Goal: Register for event/course

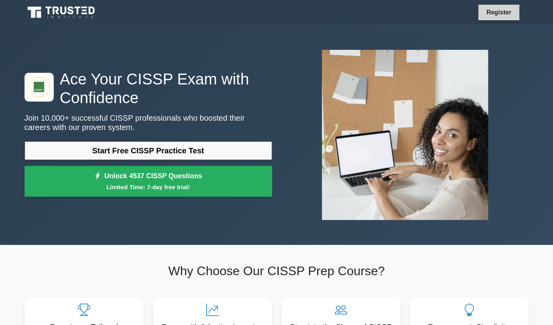
click at [494, 16] on link "Register" at bounding box center [498, 12] width 34 height 10
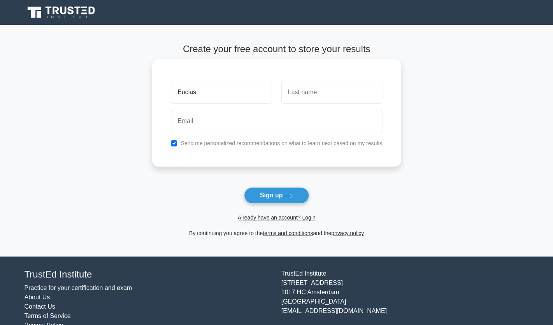
type input "Euclas"
click at [306, 91] on input "text" at bounding box center [331, 92] width 101 height 23
type input "VILLE"
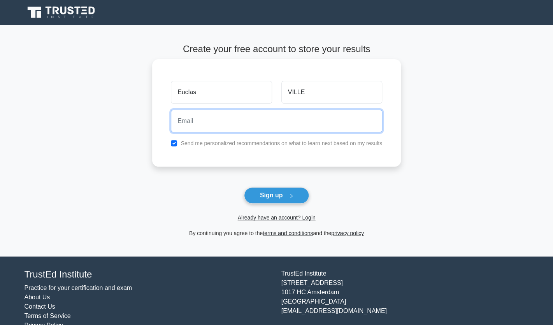
click at [275, 127] on input "email" at bounding box center [276, 121] width 211 height 23
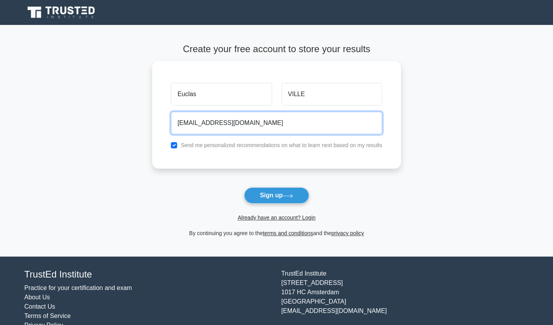
scroll to position [18, 0]
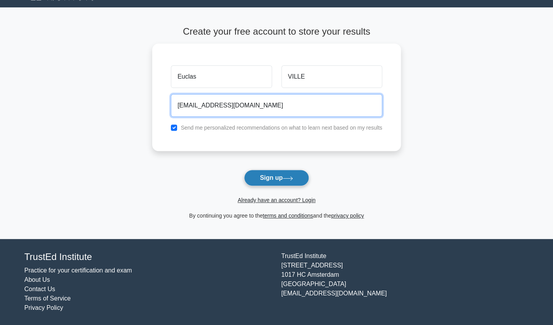
type input "euclasville2@gmail.com"
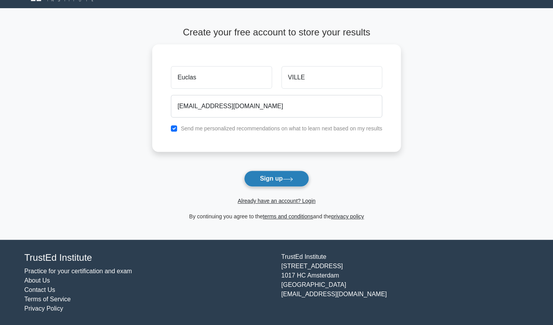
click at [271, 177] on button "Sign up" at bounding box center [276, 178] width 65 height 16
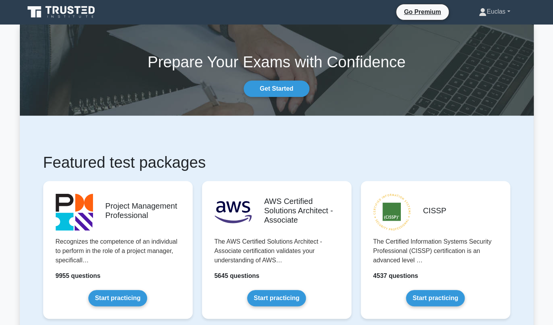
scroll to position [1, 0]
click at [506, 12] on link "Euclas" at bounding box center [494, 12] width 68 height 16
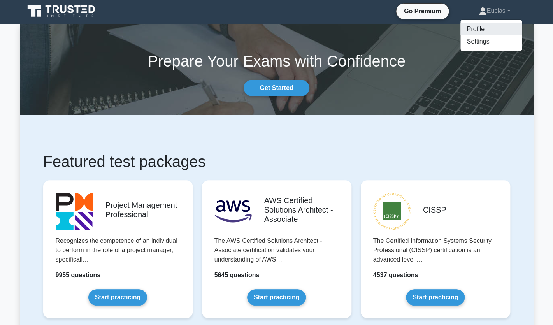
scroll to position [2, 0]
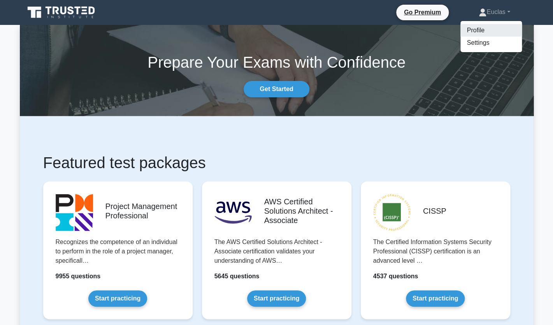
click at [482, 35] on link "Profile" at bounding box center [490, 30] width 61 height 12
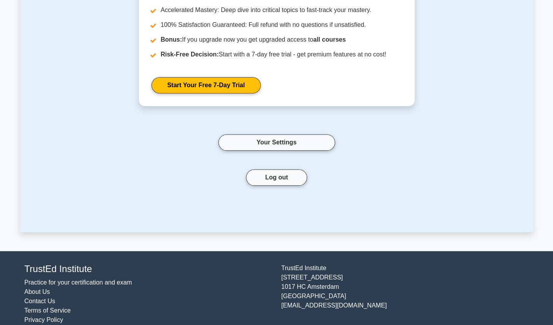
scroll to position [128, 0]
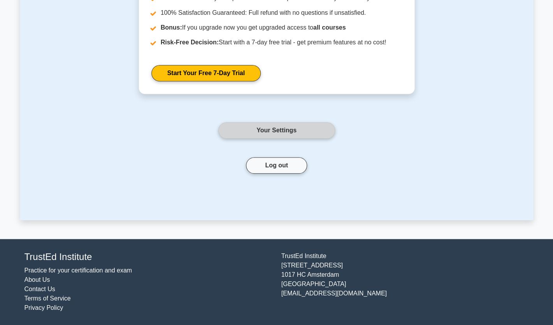
click at [261, 126] on link "Your Settings" at bounding box center [276, 130] width 117 height 16
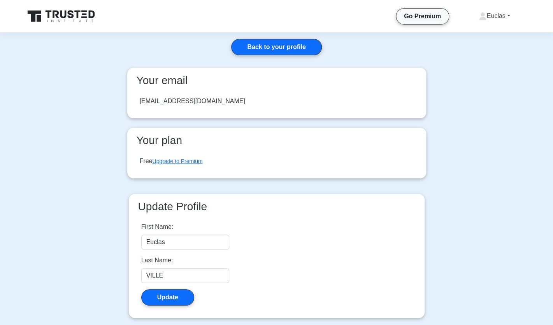
click at [508, 17] on link "Euclas" at bounding box center [494, 16] width 68 height 16
click at [485, 43] on link "Settings" at bounding box center [490, 46] width 61 height 12
click at [272, 47] on link "Back to your profile" at bounding box center [276, 47] width 90 height 16
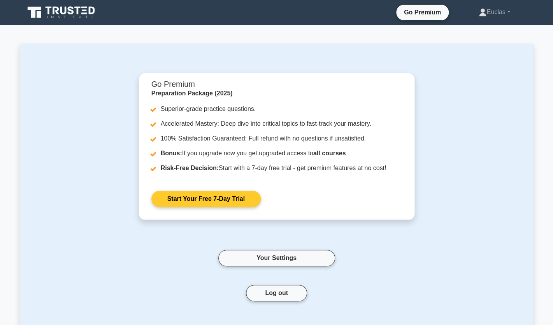
click at [202, 198] on link "Start Your Free 7-Day Trial" at bounding box center [205, 199] width 109 height 16
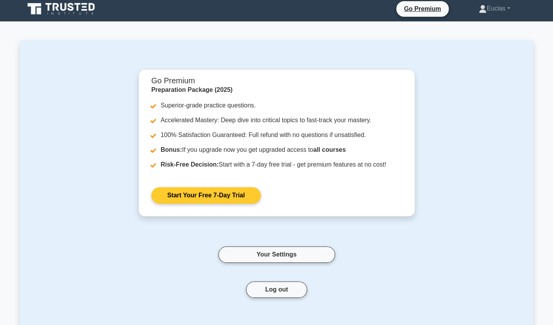
scroll to position [5, 0]
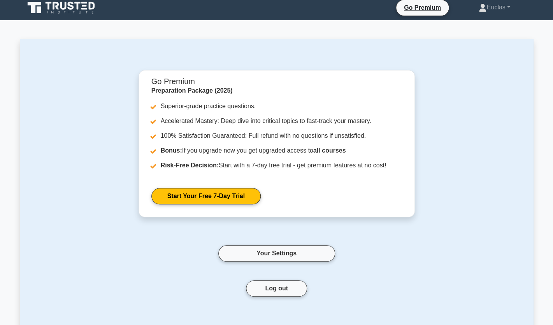
click at [52, 9] on icon at bounding box center [62, 7] width 75 height 15
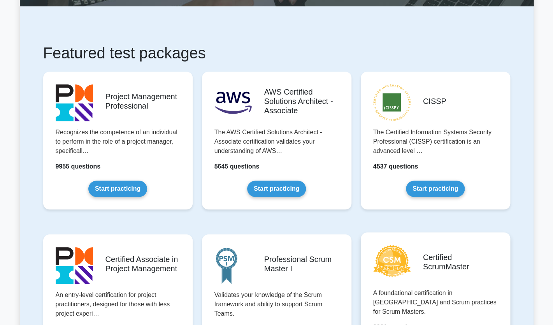
scroll to position [117, 0]
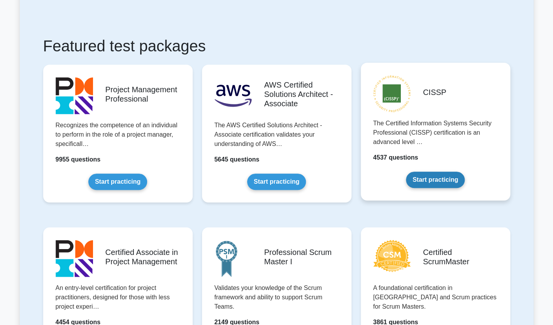
click at [443, 183] on link "Start practicing" at bounding box center [435, 180] width 59 height 16
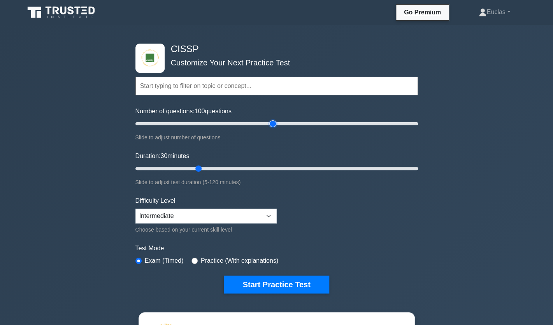
drag, startPoint x: 169, startPoint y: 127, endPoint x: 270, endPoint y: 134, distance: 101.8
click at [270, 128] on input "Number of questions: 100 questions" at bounding box center [276, 123] width 282 height 9
drag, startPoint x: 272, startPoint y: 124, endPoint x: 425, endPoint y: 136, distance: 153.7
type input "200"
click at [418, 128] on input "Number of questions: 200 questions" at bounding box center [276, 123] width 282 height 9
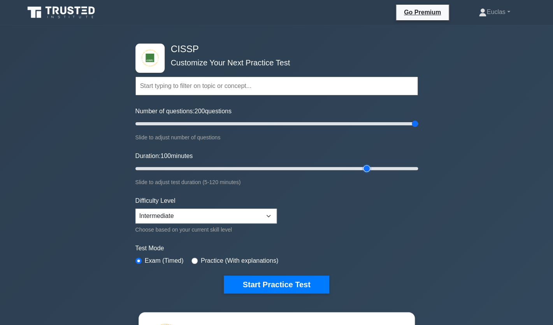
drag, startPoint x: 197, startPoint y: 170, endPoint x: 368, endPoint y: 167, distance: 170.4
click at [368, 167] on input "Duration: 100 minutes" at bounding box center [276, 168] width 282 height 9
drag, startPoint x: 368, startPoint y: 167, endPoint x: 427, endPoint y: 166, distance: 59.5
type input "120"
click at [418, 166] on input "Duration: 120 minutes" at bounding box center [276, 168] width 282 height 9
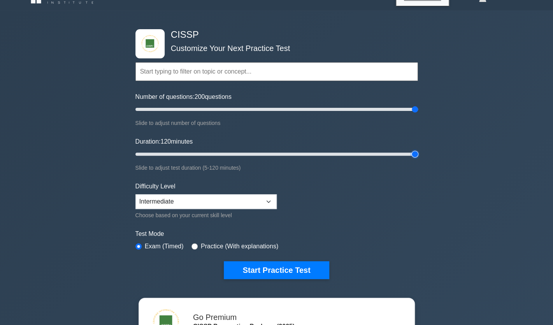
scroll to position [15, 0]
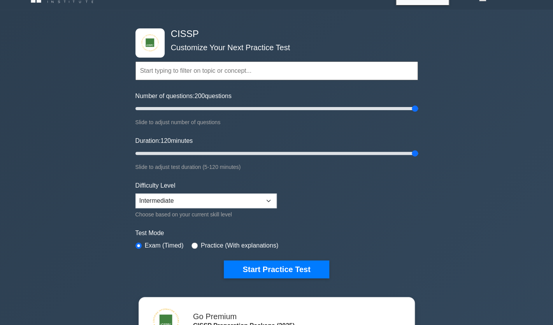
drag, startPoint x: 417, startPoint y: 108, endPoint x: 382, endPoint y: 108, distance: 35.4
click at [381, 108] on div "CISSP Customize Your Next Practice Test Topics Security and Risk Management Ass…" at bounding box center [277, 153] width 292 height 287
drag, startPoint x: 413, startPoint y: 109, endPoint x: 346, endPoint y: 110, distance: 66.9
type input "150"
click at [346, 110] on input "Number of questions: 150 questions" at bounding box center [276, 108] width 282 height 9
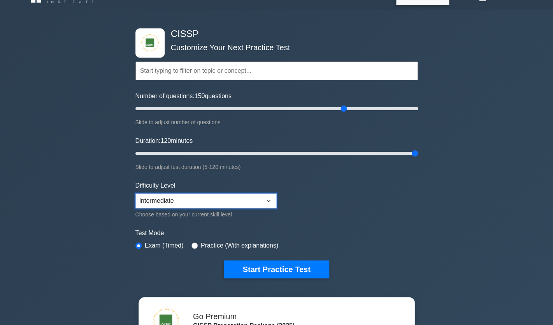
select select "expert"
click option "Expert" at bounding box center [0, 0] width 0 height 0
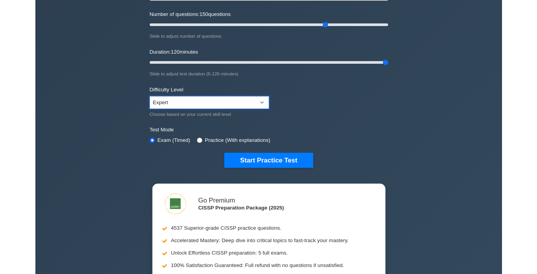
scroll to position [0, 0]
